Goal: Information Seeking & Learning: Learn about a topic

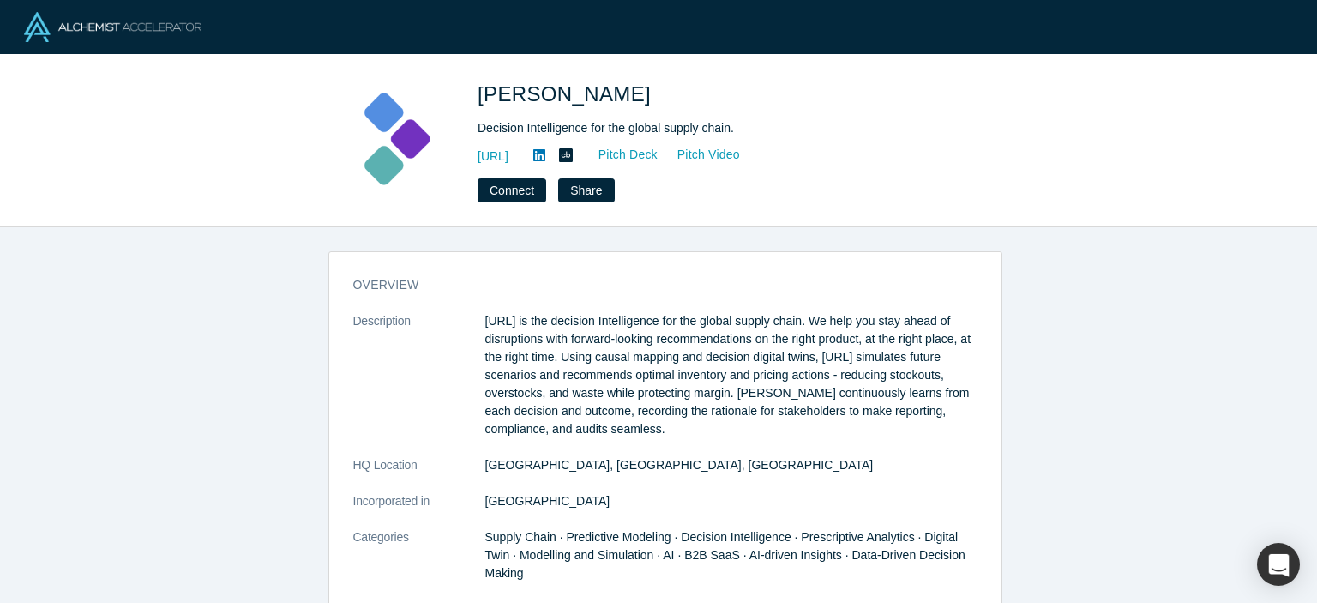
click at [509, 152] on link "https://kimaru.ai/" at bounding box center [493, 156] width 31 height 18
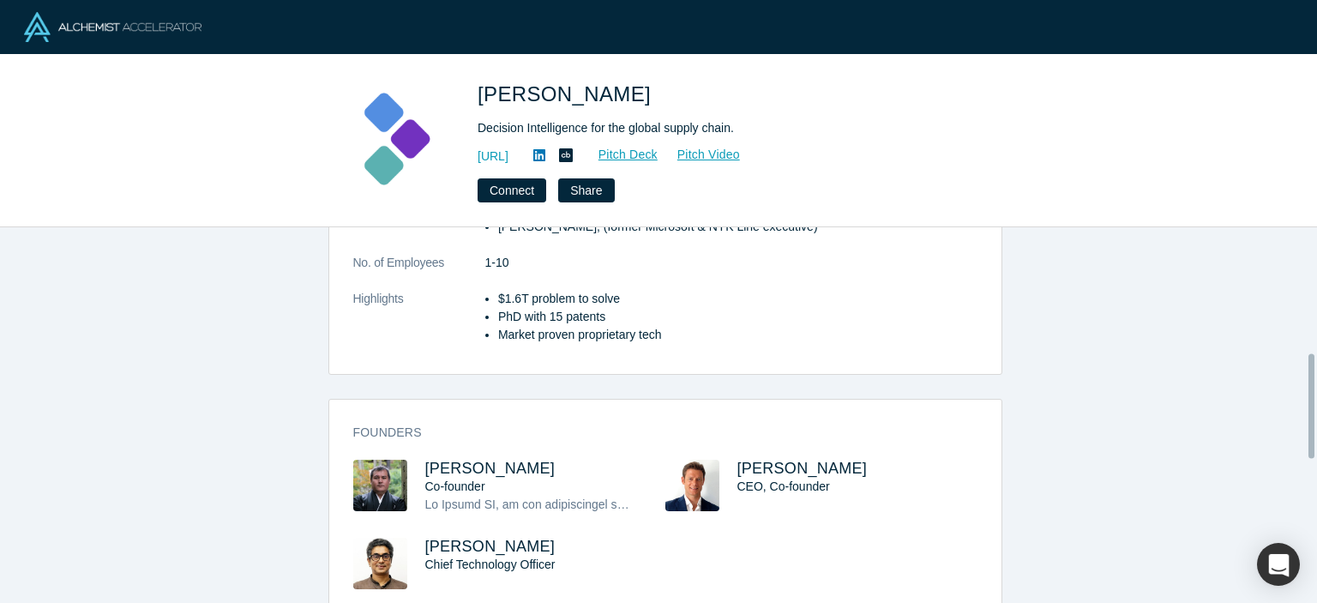
scroll to position [453, 0]
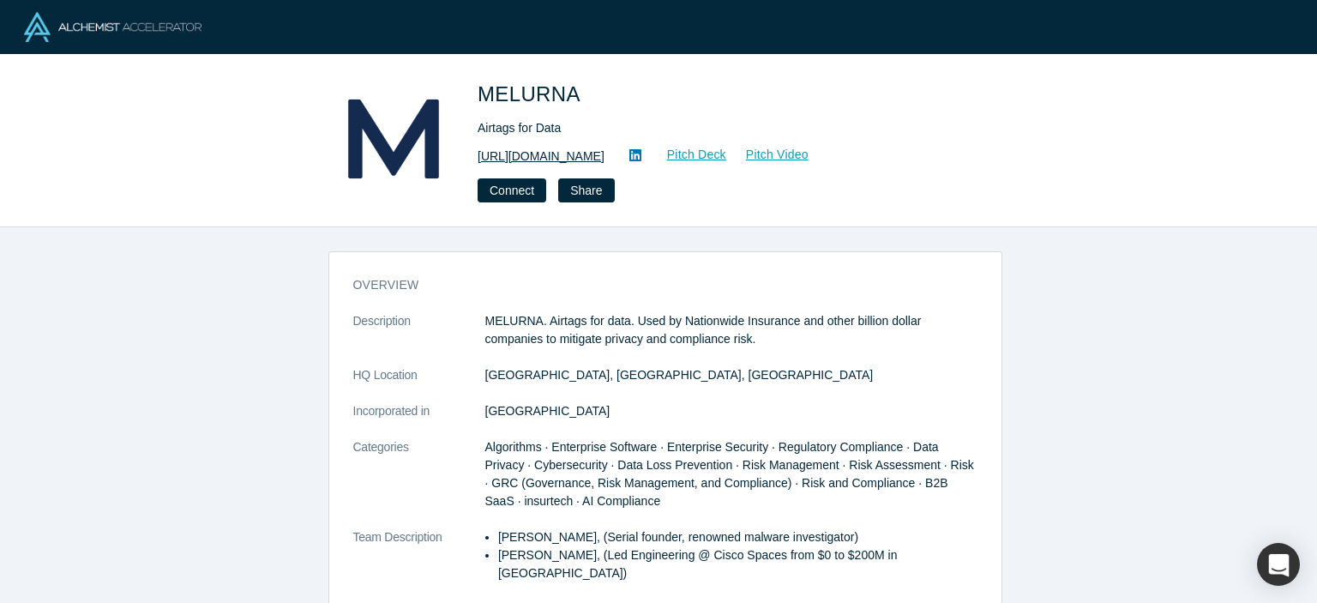
click at [596, 153] on link "https://www.melurna.com" at bounding box center [541, 156] width 127 height 18
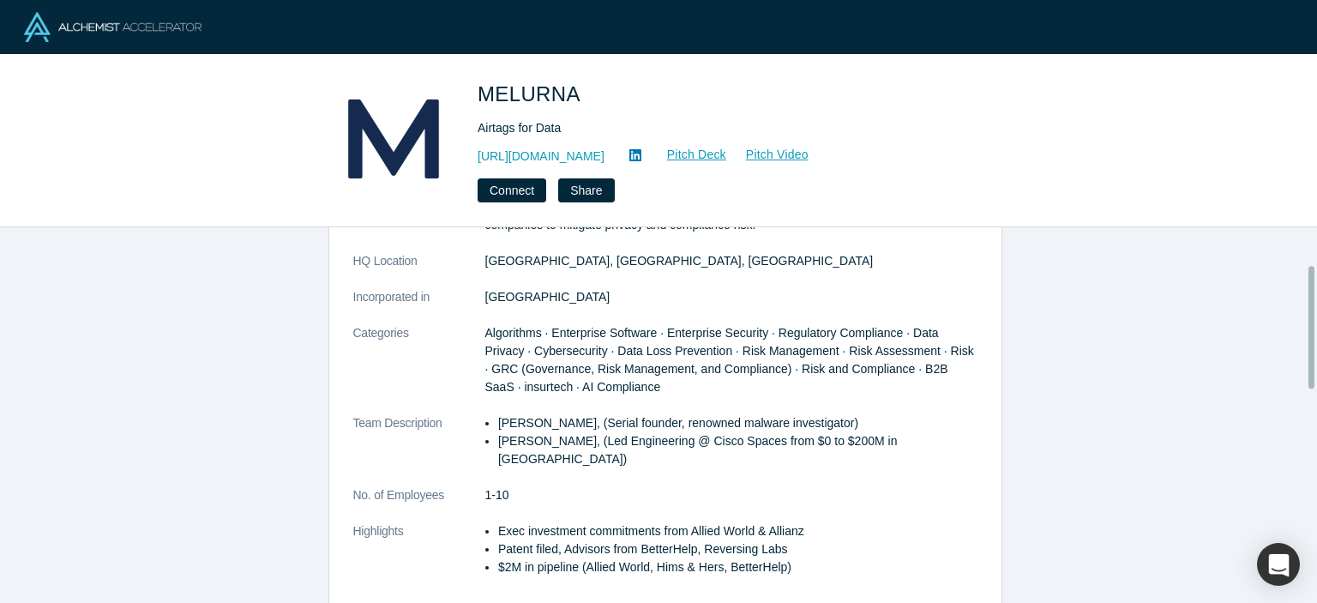
scroll to position [133, 0]
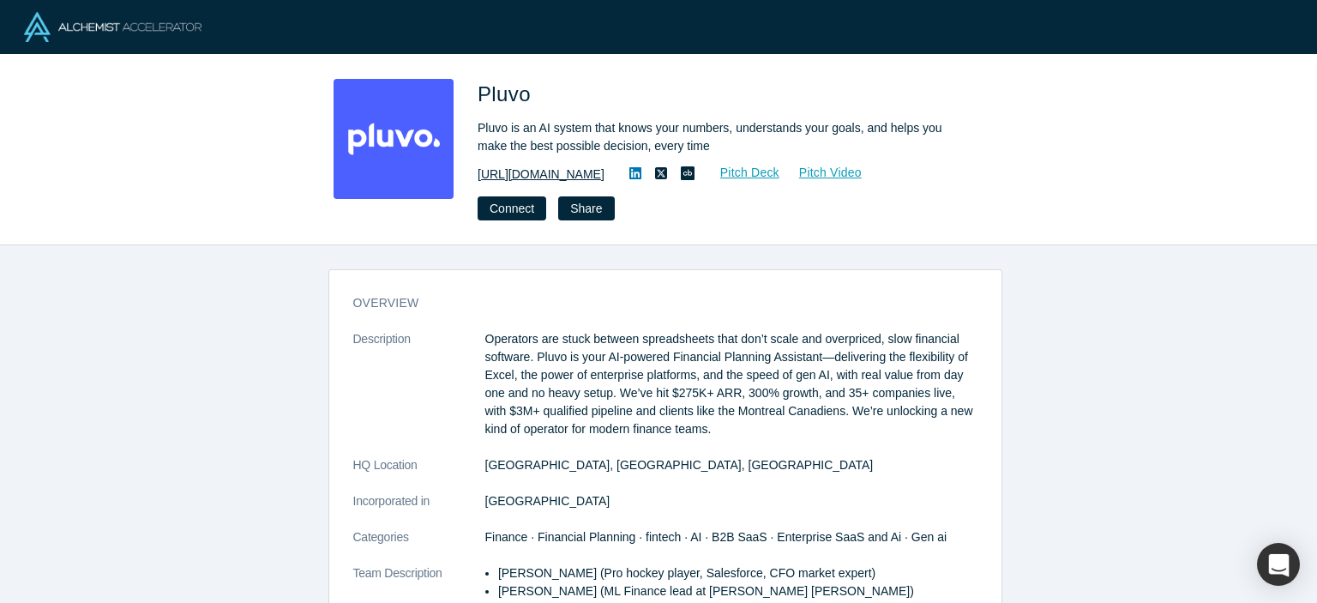
click at [515, 174] on link "https://pluvo.io/" at bounding box center [541, 175] width 127 height 18
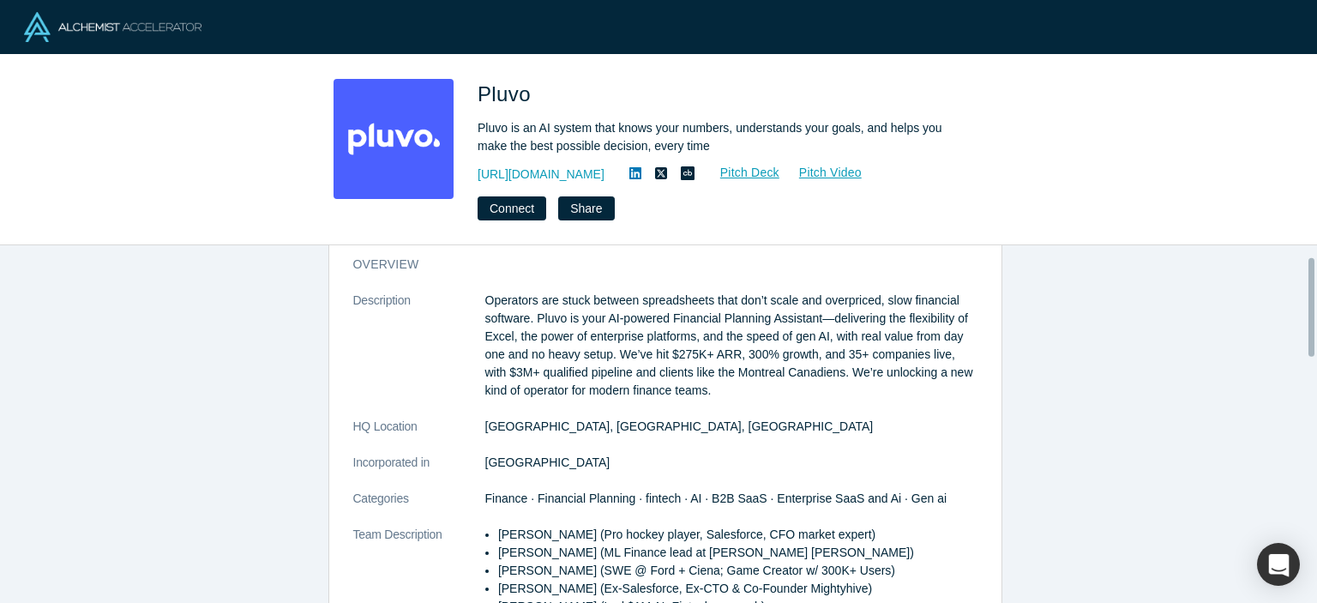
scroll to position [39, 0]
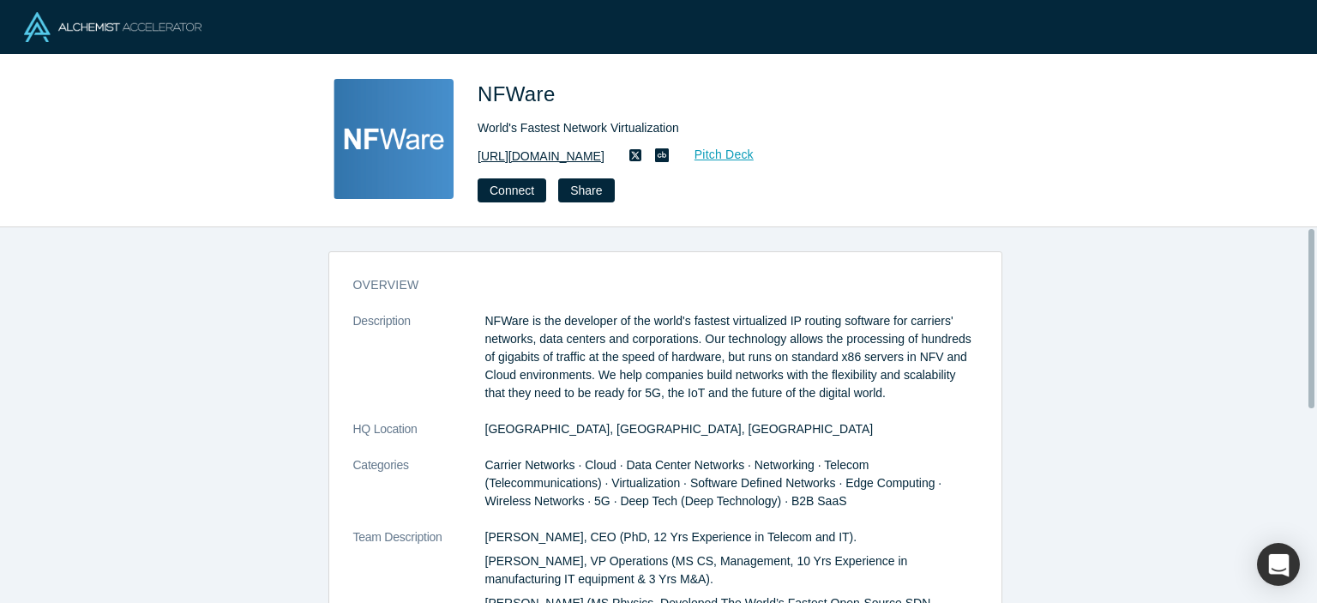
click at [559, 159] on link "http://www.nfware.com" at bounding box center [541, 156] width 127 height 18
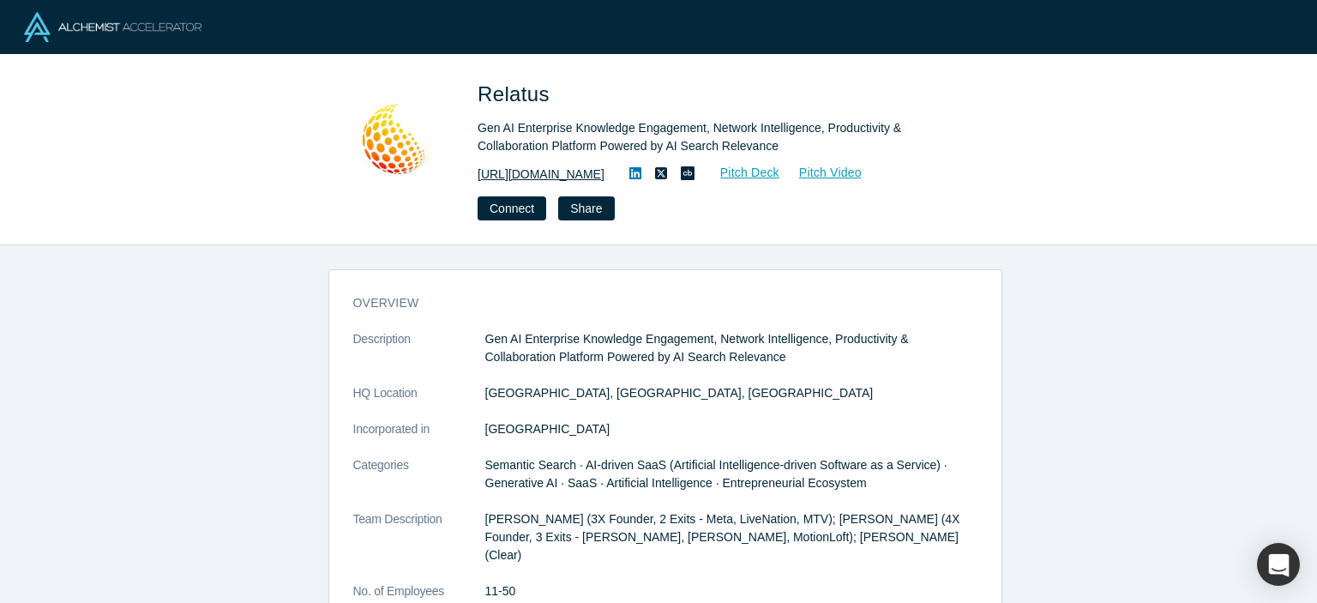
click at [522, 178] on link "[URL][DOMAIN_NAME]" at bounding box center [541, 175] width 127 height 18
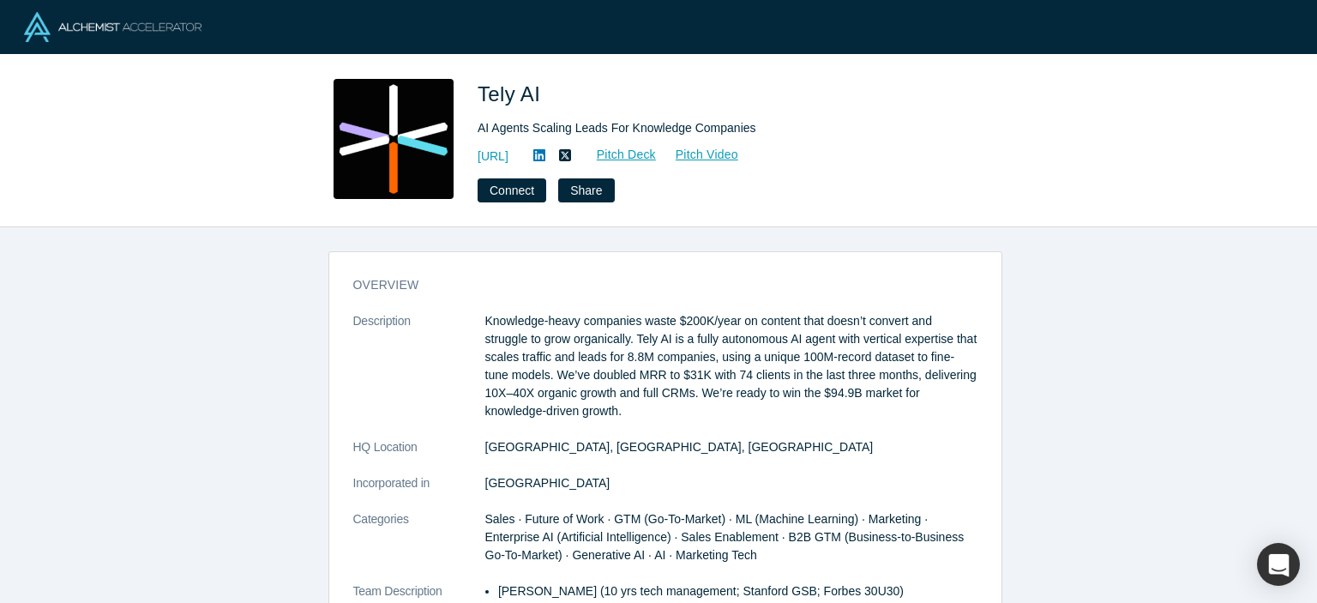
click at [509, 158] on link "https://tely.ai/" at bounding box center [493, 156] width 31 height 18
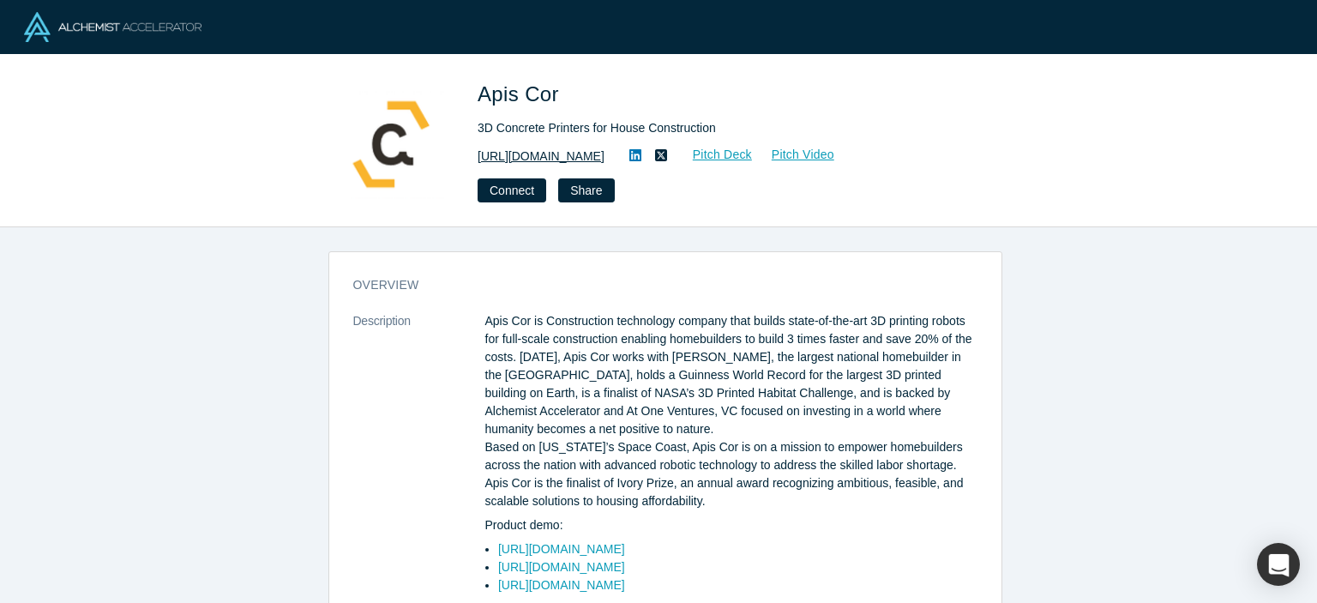
click at [539, 157] on link "[URL][DOMAIN_NAME]" at bounding box center [541, 156] width 127 height 18
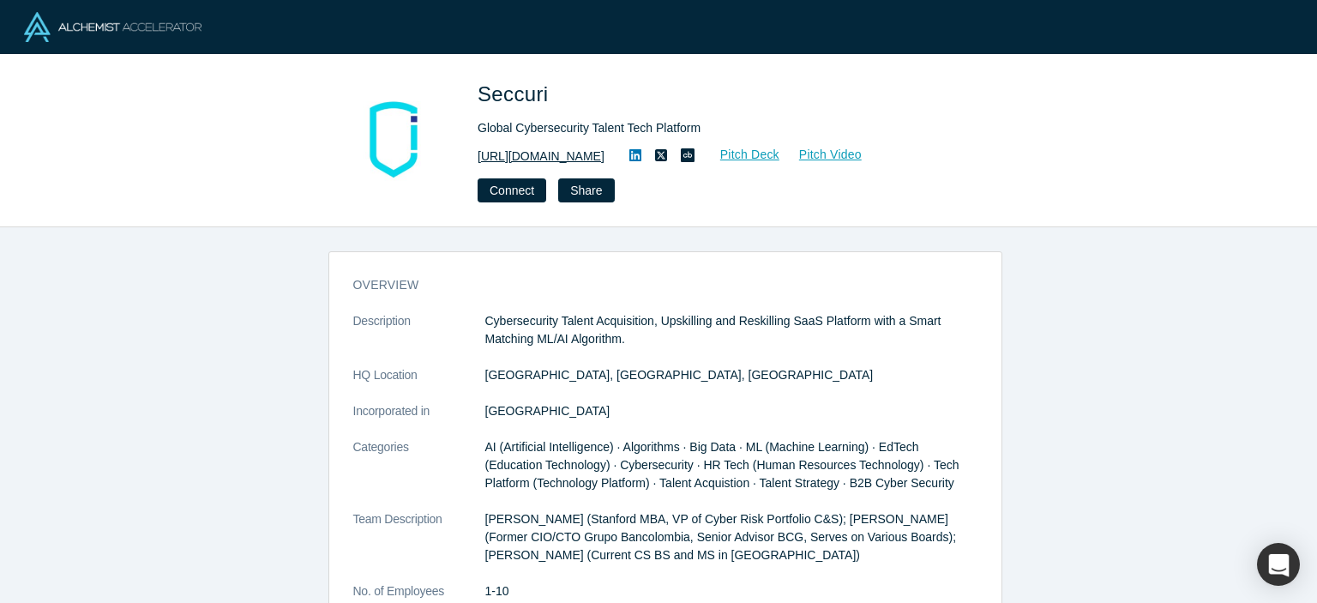
click at [586, 157] on link "[URL][DOMAIN_NAME]" at bounding box center [541, 156] width 127 height 18
